Goal: Information Seeking & Learning: Learn about a topic

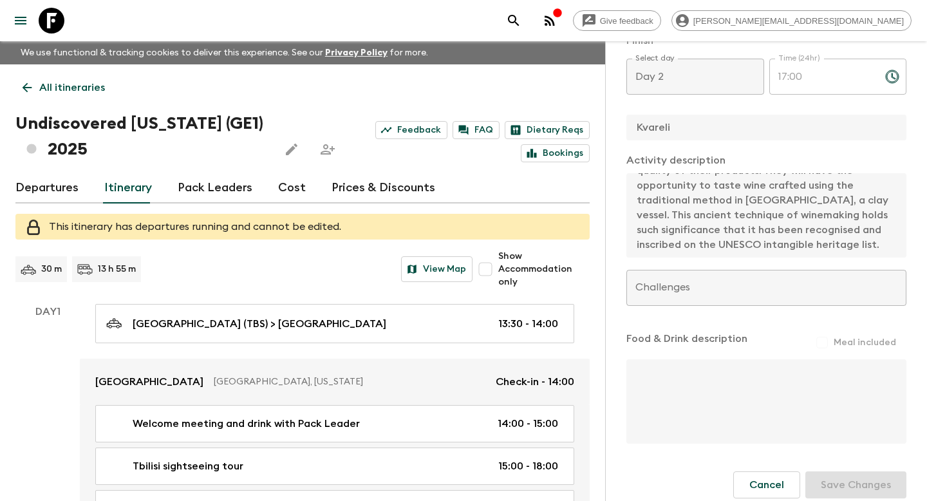
click at [61, 27] on icon at bounding box center [52, 21] width 26 height 26
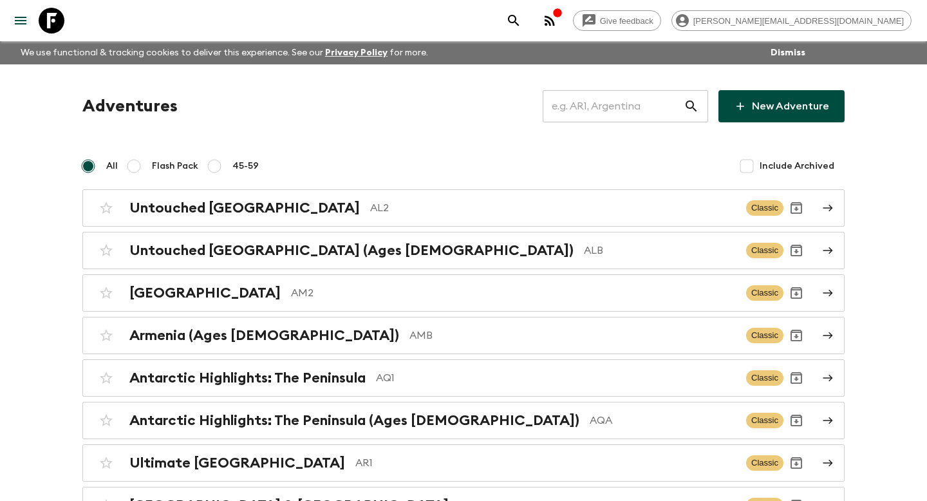
click at [652, 100] on input "text" at bounding box center [613, 106] width 141 height 36
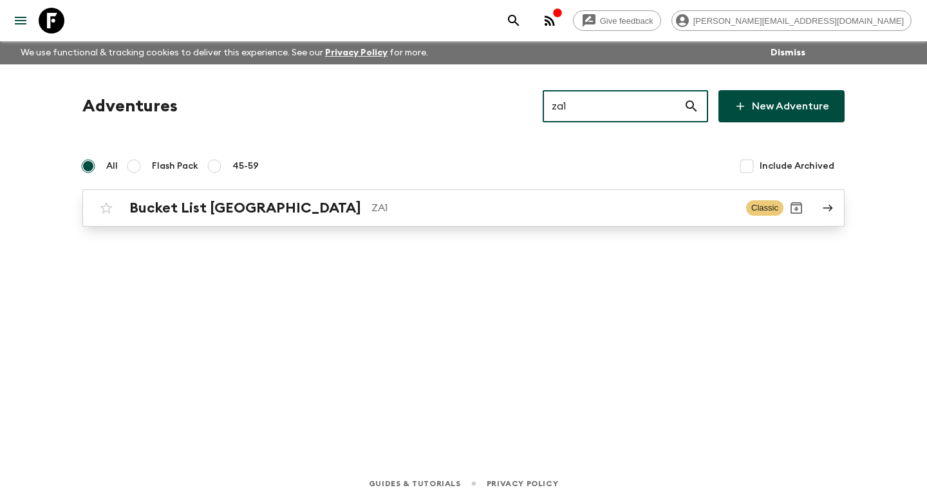
type input "za1"
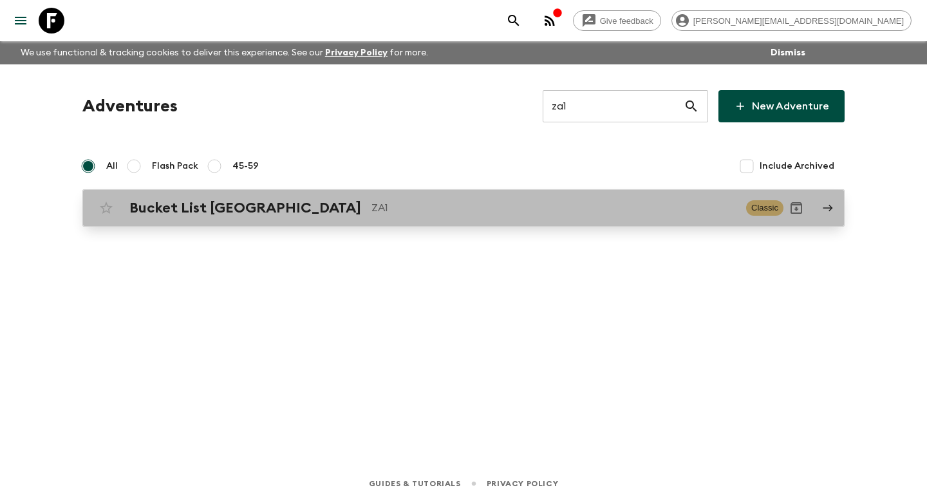
click at [491, 207] on p "ZA1" at bounding box center [554, 207] width 364 height 15
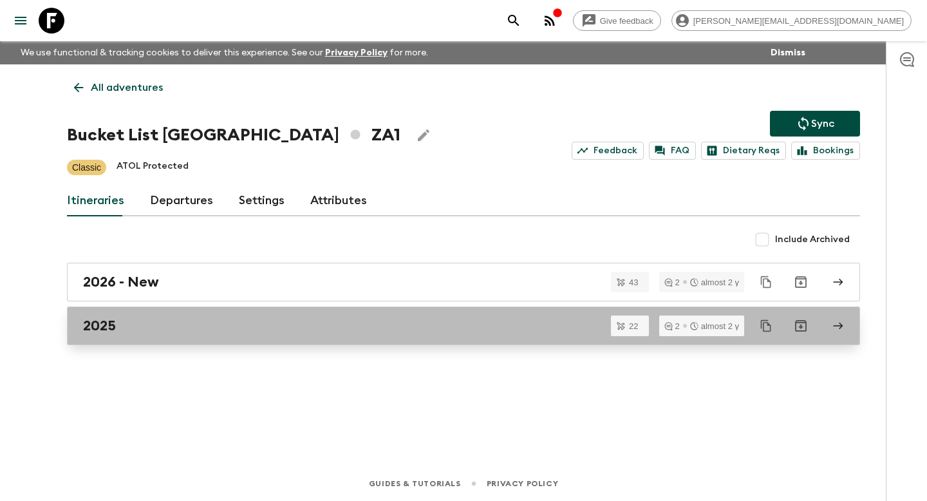
click at [180, 336] on link "2025" at bounding box center [463, 326] width 793 height 39
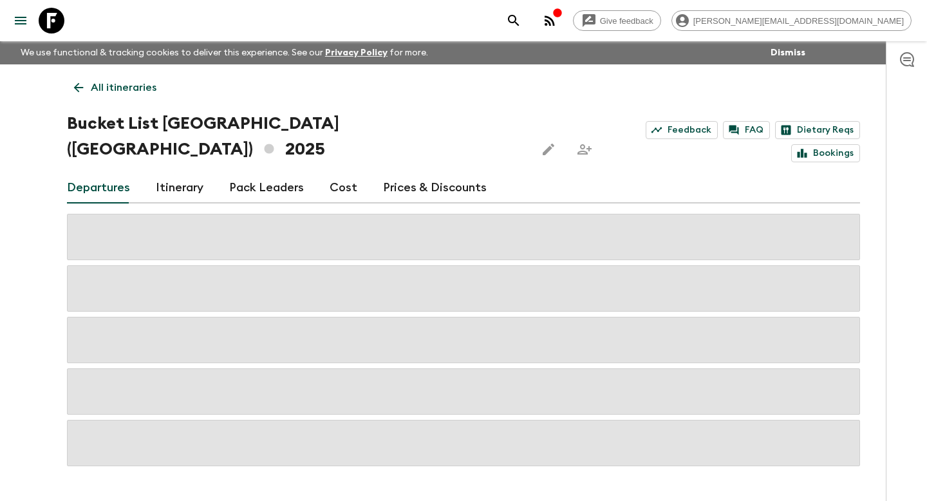
click at [169, 173] on link "Itinerary" at bounding box center [180, 188] width 48 height 31
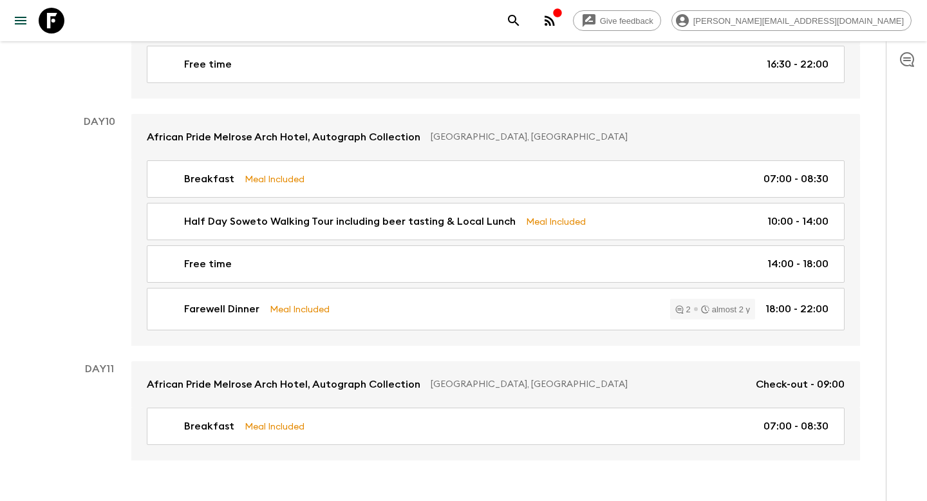
scroll to position [3260, 0]
